Goal: Task Accomplishment & Management: Complete application form

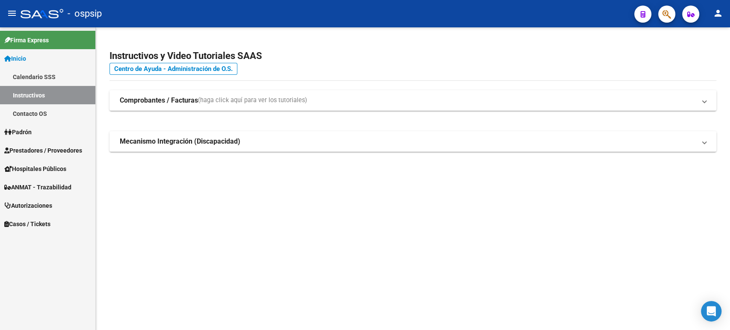
click at [51, 206] on span "Autorizaciones" at bounding box center [28, 205] width 48 height 9
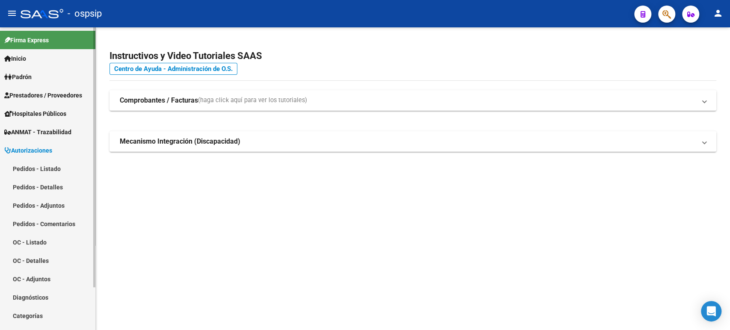
click at [51, 166] on link "Pedidos - Listado" at bounding box center [47, 169] width 95 height 18
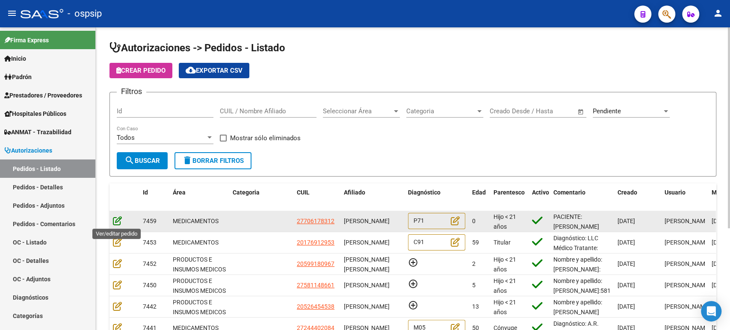
click at [118, 220] on icon at bounding box center [117, 220] width 9 height 9
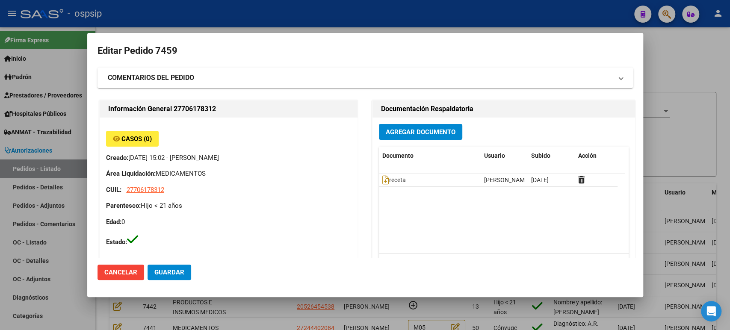
type input "Neuquen, [GEOGRAPHIC_DATA], [GEOGRAPHIC_DATA] 545"
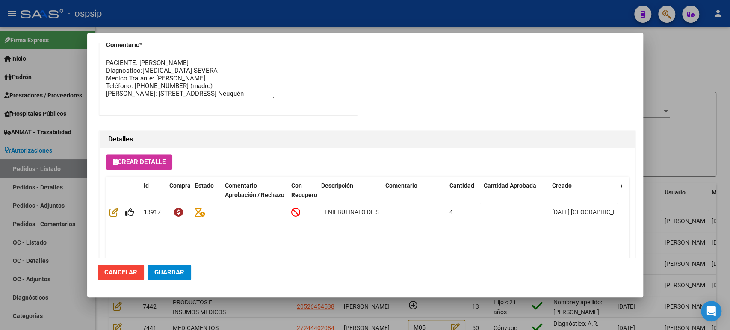
scroll to position [596, 0]
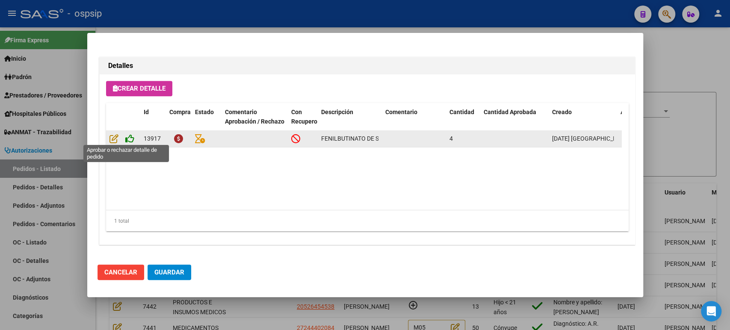
click at [130, 139] on icon at bounding box center [129, 138] width 9 height 9
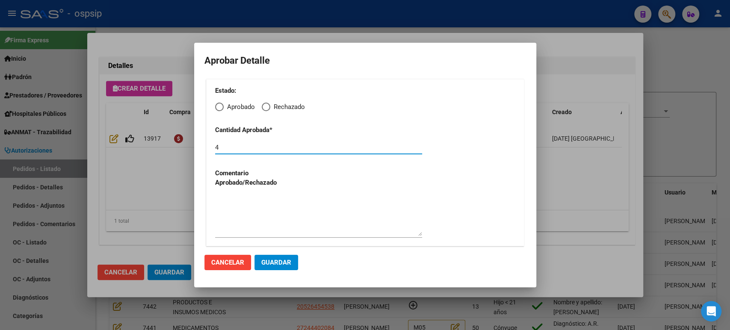
drag, startPoint x: 224, startPoint y: 148, endPoint x: 207, endPoint y: 144, distance: 17.5
click at [199, 146] on mat-dialog-content "Aprobar Detalle Estado: Aprobado Rechazado Cantidad Aprobada * 4 Comentario Apr…" at bounding box center [365, 150] width 342 height 195
type input "3"
click at [219, 107] on span "Elija una opción" at bounding box center [219, 107] width 9 height 9
click at [219, 107] on input "Aprobado" at bounding box center [219, 107] width 9 height 9
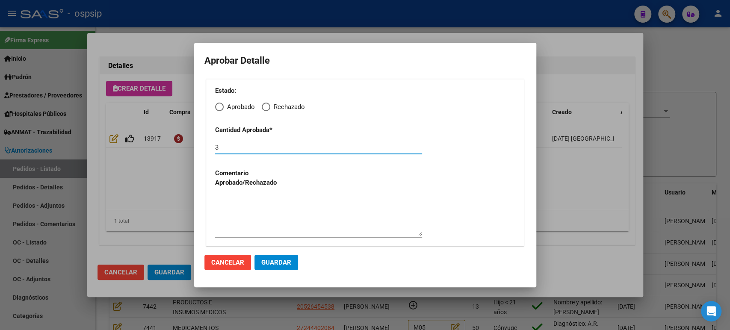
radio input "true"
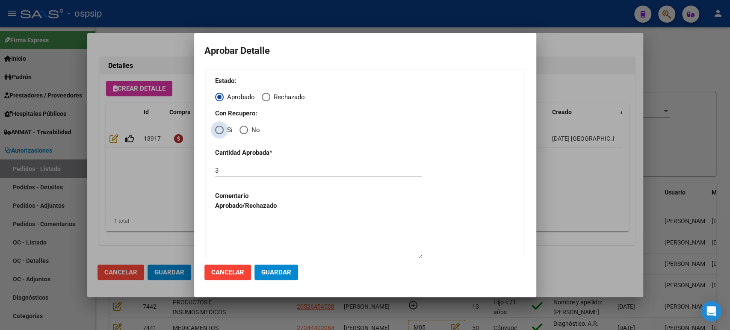
drag, startPoint x: 221, startPoint y: 127, endPoint x: 253, endPoint y: 181, distance: 62.9
click at [221, 127] on span "Elija una opción" at bounding box center [219, 130] width 9 height 9
click at [221, 127] on input "Si" at bounding box center [219, 130] width 9 height 9
radio input "true"
click at [273, 273] on span "Guardar" at bounding box center [276, 273] width 30 height 8
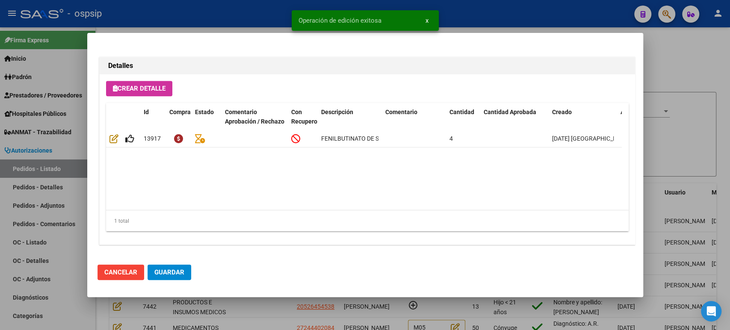
type input "NEUQUEN, NEUQUEN, COPAHUE 545"
click at [171, 273] on span "Guardar" at bounding box center [169, 273] width 30 height 8
click at [707, 167] on div at bounding box center [365, 165] width 730 height 330
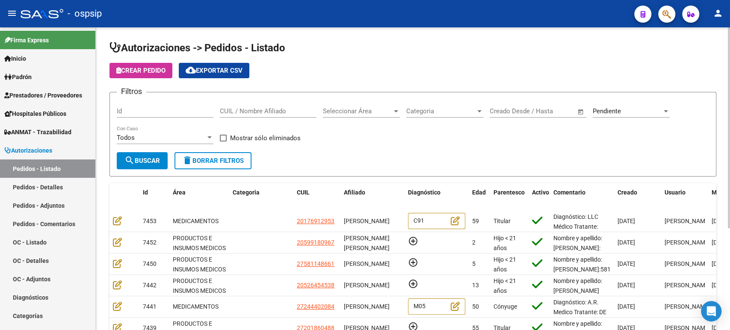
click at [127, 105] on div "Id" at bounding box center [165, 108] width 97 height 18
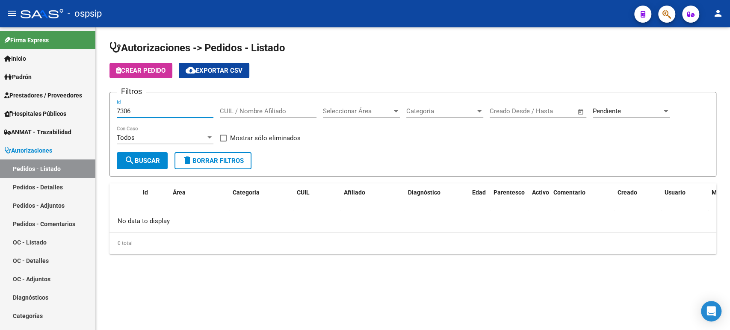
type input "7306"
click at [639, 110] on div "Pendiente" at bounding box center [627, 111] width 69 height 8
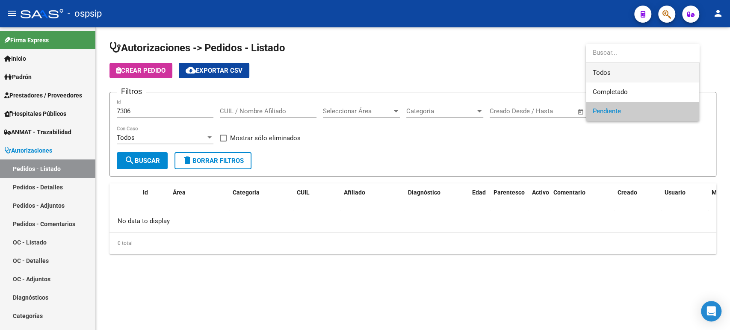
click at [616, 76] on span "Todos" at bounding box center [643, 72] width 100 height 19
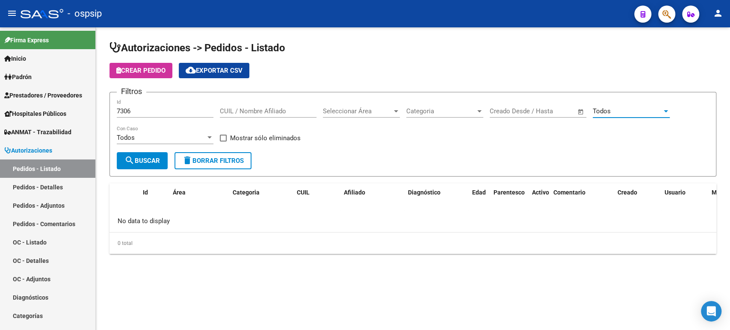
click at [152, 165] on button "search Buscar" at bounding box center [142, 160] width 51 height 17
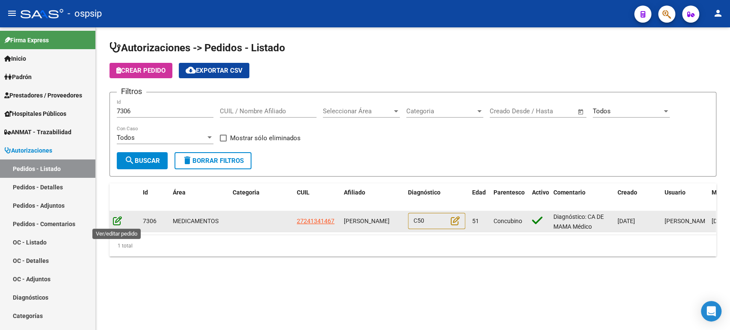
click at [116, 220] on icon at bounding box center [117, 220] width 9 height 9
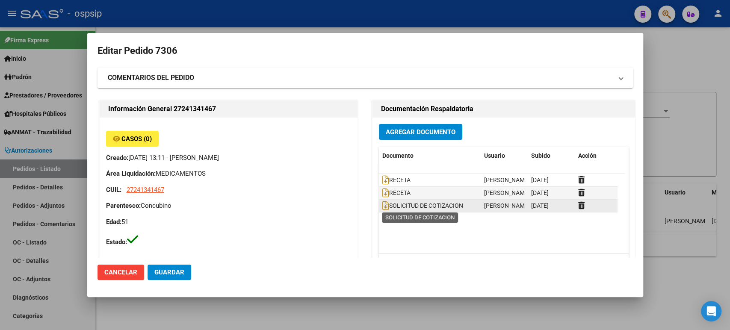
type input "Tucuman, SAN [PERSON_NAME], SIN NOMBRE 0"
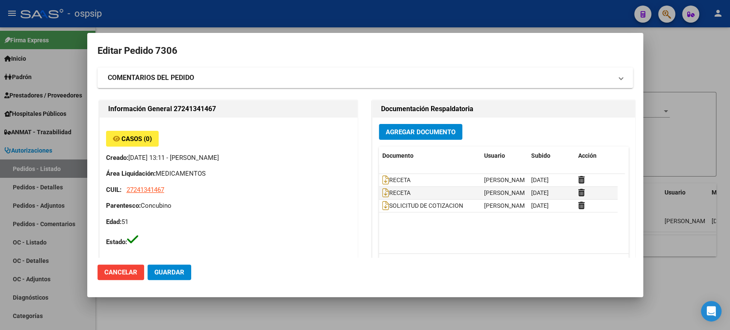
click at [683, 167] on div at bounding box center [365, 165] width 730 height 330
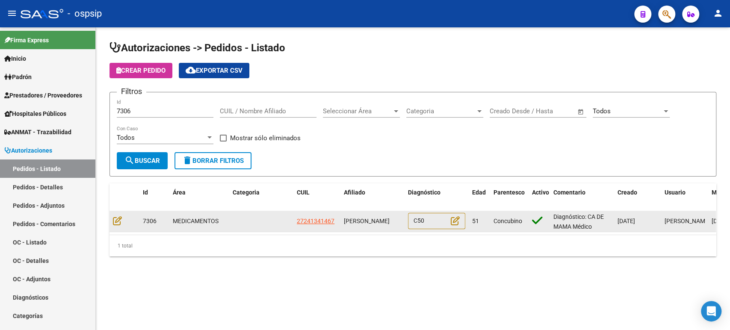
scroll to position [0, 0]
drag, startPoint x: 378, startPoint y: 225, endPoint x: 341, endPoint y: 216, distance: 38.0
click at [341, 216] on datatable-body-cell "[PERSON_NAME]" at bounding box center [372, 221] width 64 height 21
copy span "[PERSON_NAME]"
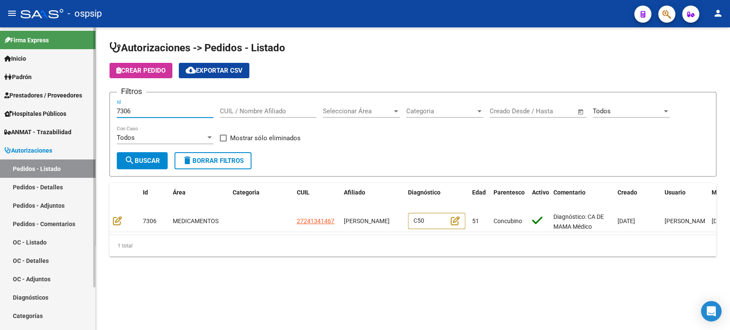
drag, startPoint x: 153, startPoint y: 109, endPoint x: 62, endPoint y: 92, distance: 92.3
click at [62, 92] on mat-sidenav-container "Firma Express Inicio Calendario SSS Instructivos Contacto OS Padrón Análisis Af…" at bounding box center [365, 178] width 730 height 303
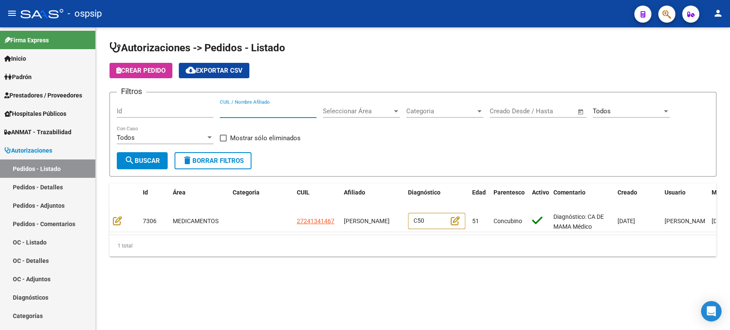
click at [245, 111] on input "CUIL / Nombre Afiliado" at bounding box center [268, 111] width 97 height 8
paste input "[PERSON_NAME]"
type input "[PERSON_NAME]"
click at [145, 158] on span "search Buscar" at bounding box center [141, 161] width 35 height 8
